Goal: Task Accomplishment & Management: Use online tool/utility

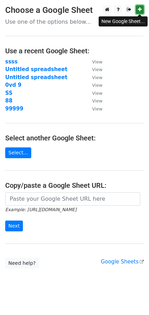
click at [141, 9] on icon at bounding box center [140, 9] width 4 height 5
click at [18, 150] on link "Select..." at bounding box center [18, 152] width 26 height 11
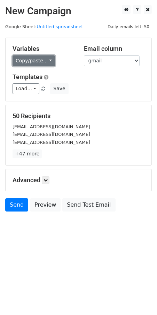
click at [41, 62] on link "Copy/paste..." at bounding box center [34, 60] width 43 height 11
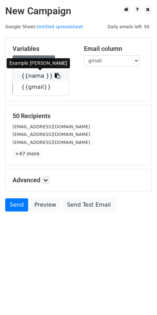
click at [55, 77] on icon at bounding box center [58, 76] width 6 height 6
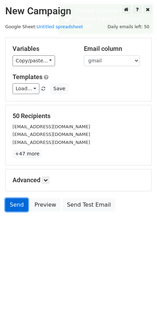
click at [18, 207] on link "Send" at bounding box center [16, 204] width 23 height 13
